Goal: Navigation & Orientation: Go to known website

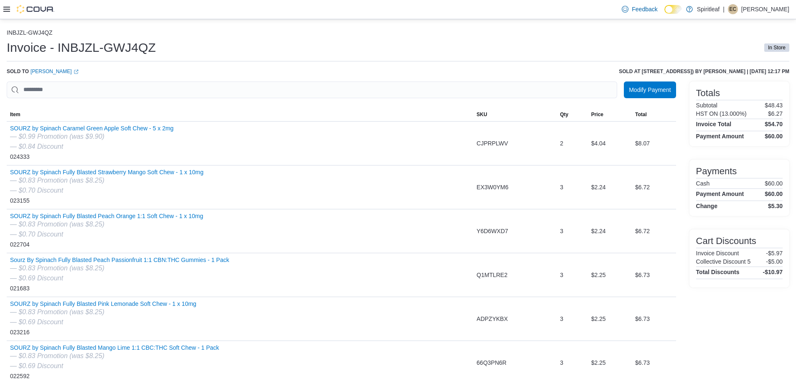
scroll to position [122, 0]
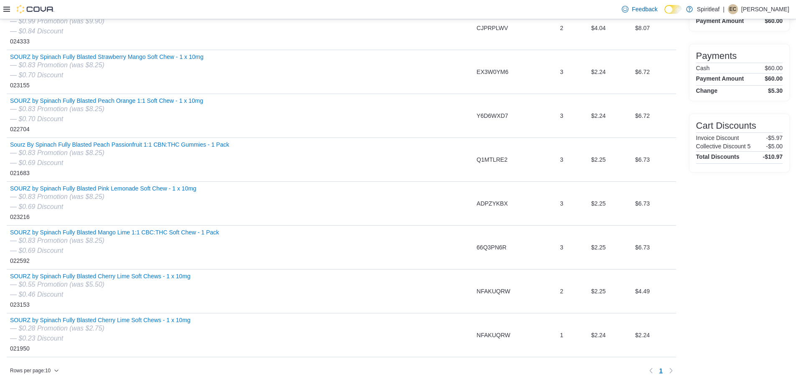
click at [8, 8] on icon at bounding box center [6, 9] width 7 height 7
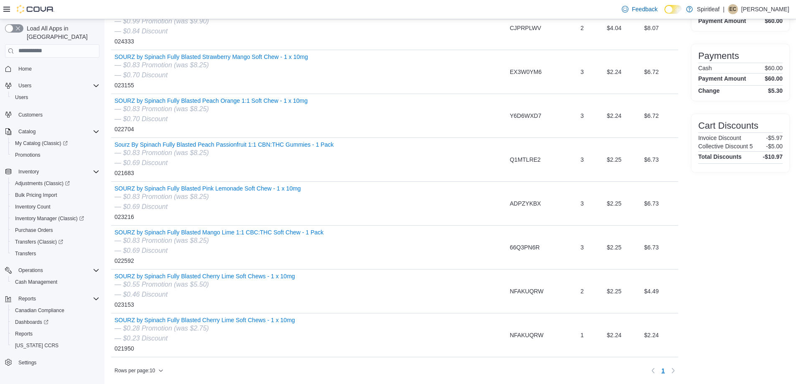
click at [772, 5] on div "| EC [PERSON_NAME]" at bounding box center [756, 9] width 66 height 10
click at [735, 84] on span "Sign Out" at bounding box center [736, 88] width 23 height 8
